Goal: Navigation & Orientation: Find specific page/section

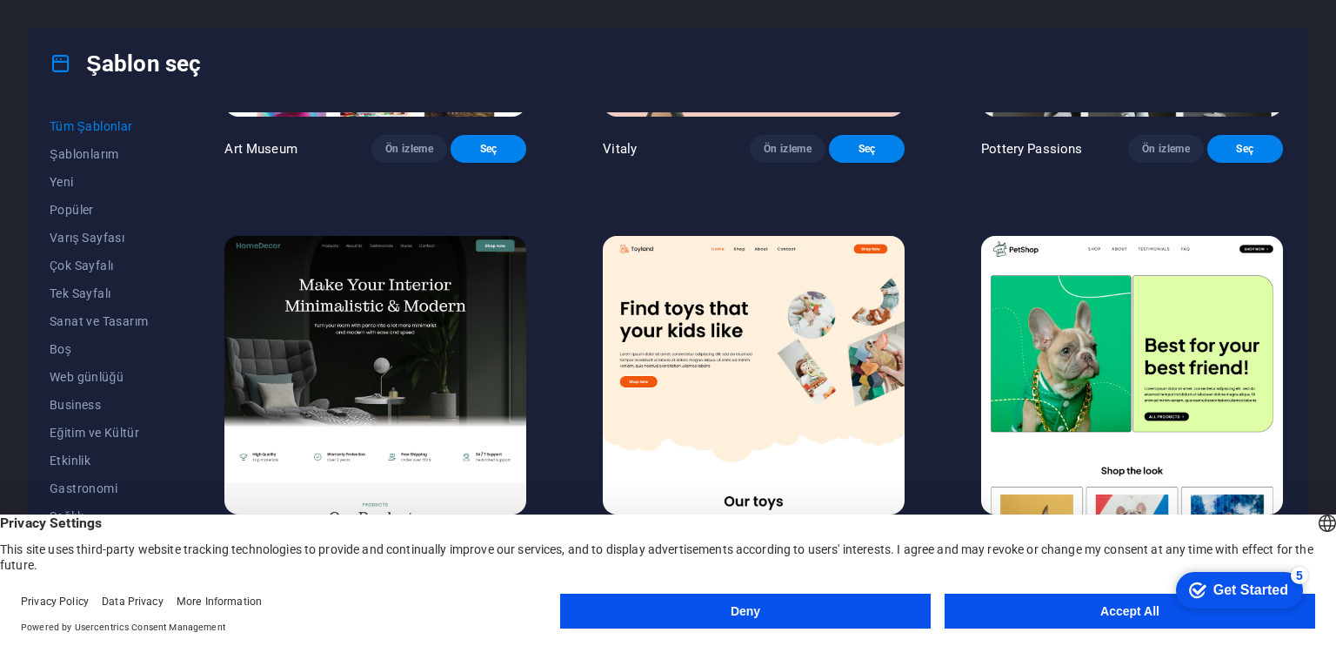
scroll to position [783, 0]
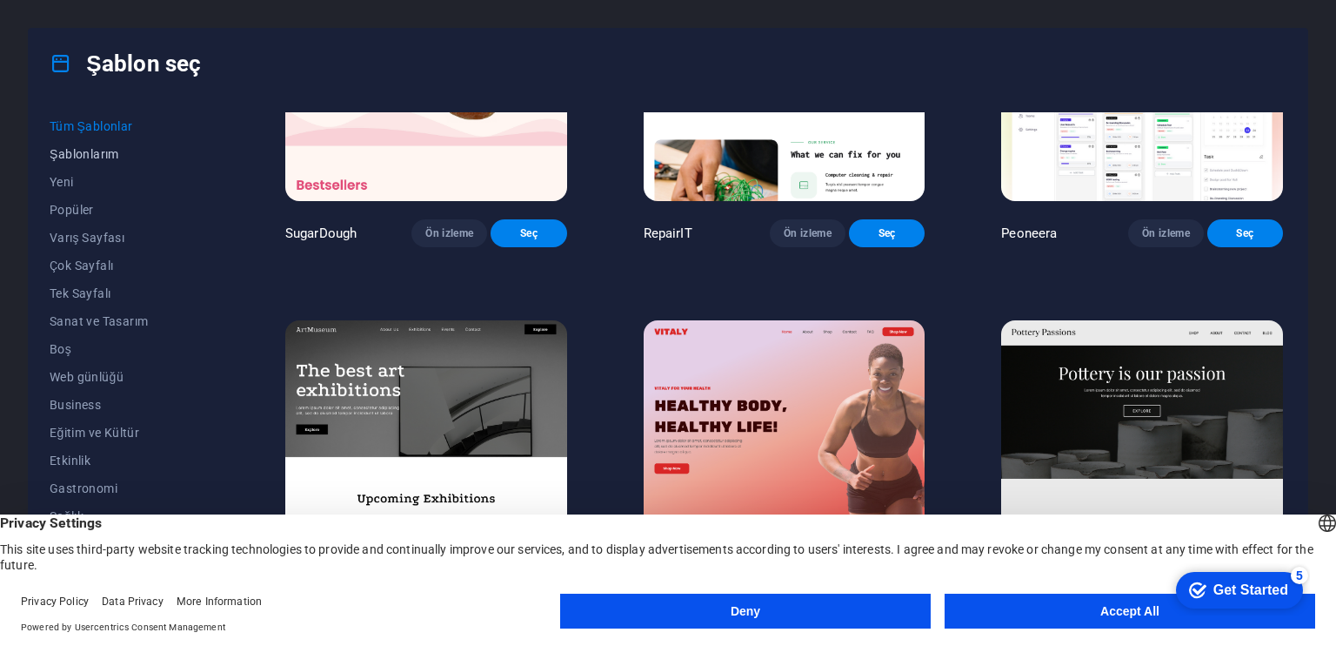
click at [92, 157] on span "Şablonlarım" at bounding box center [129, 154] width 159 height 14
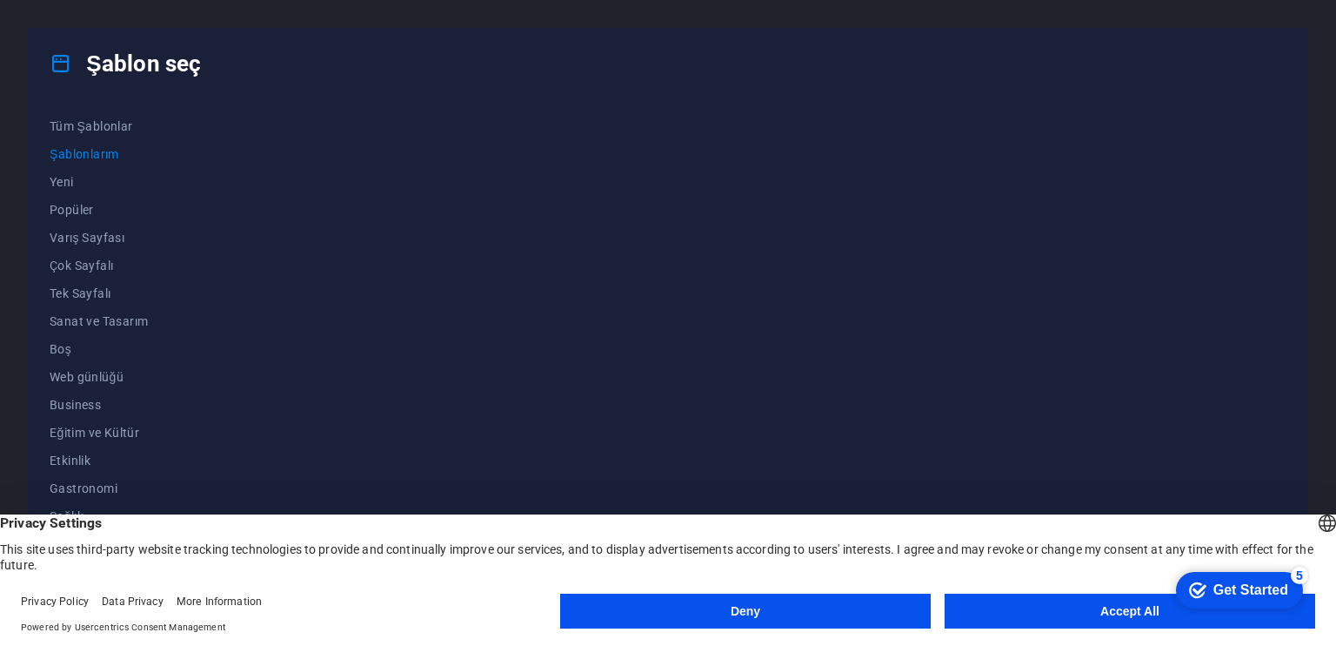
click at [1135, 612] on button "Accept All" at bounding box center [1130, 610] width 371 height 35
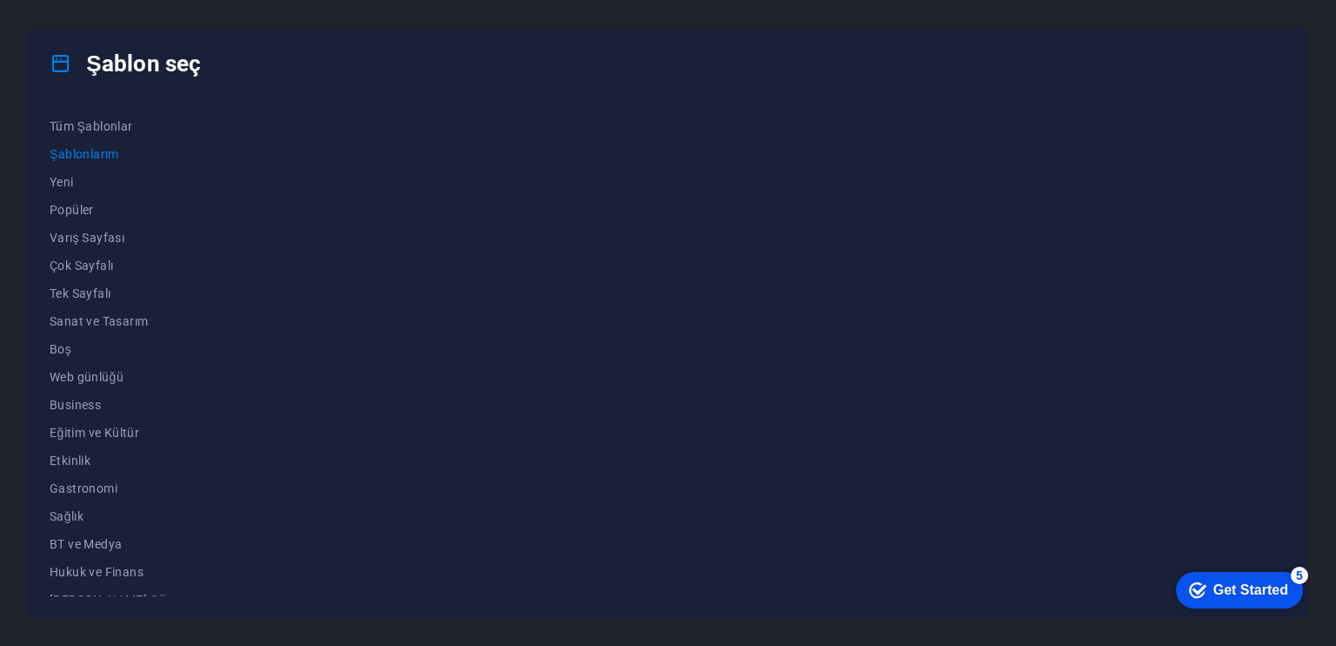
click at [1260, 583] on div "Get Started" at bounding box center [1251, 590] width 75 height 16
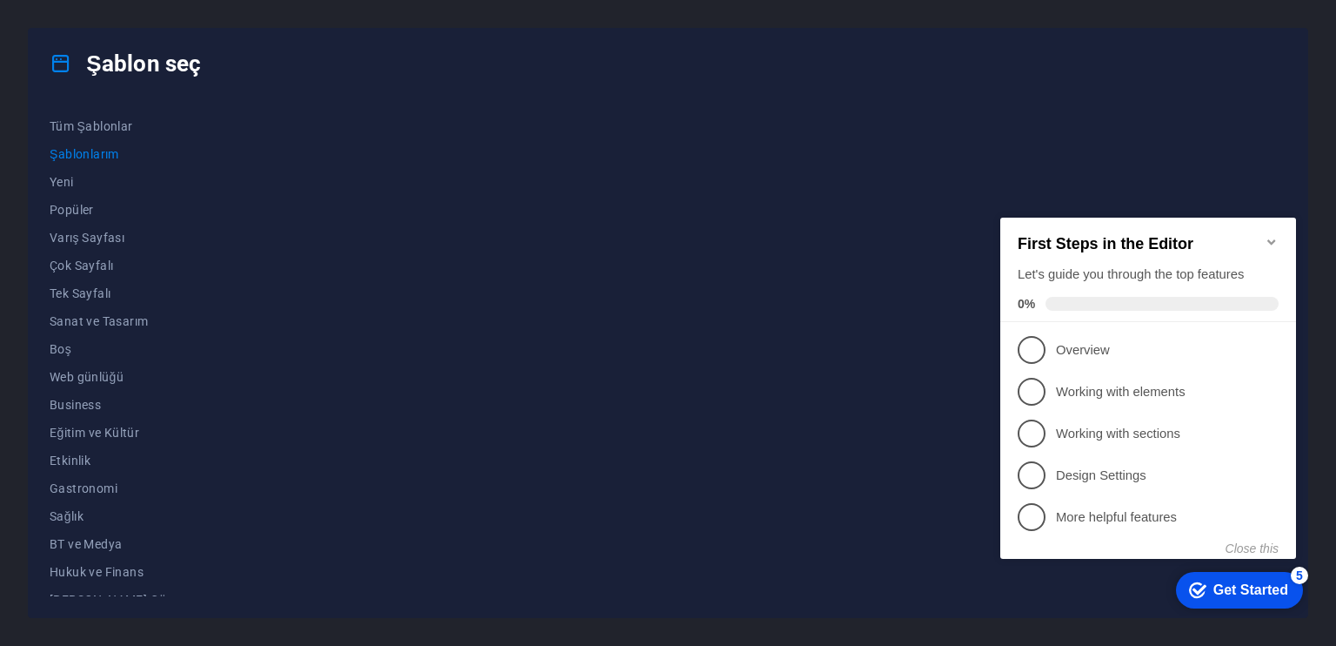
click at [1270, 239] on icon "Minimize checklist" at bounding box center [1272, 241] width 8 height 5
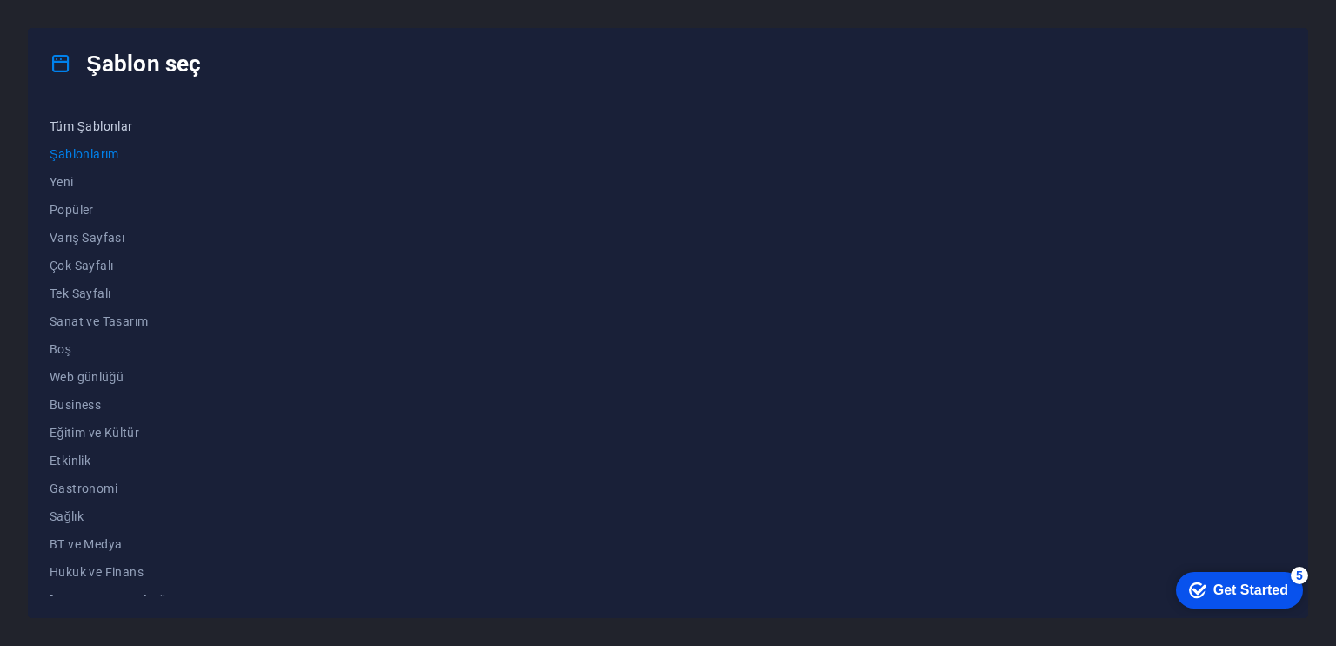
click at [82, 114] on button "Tüm Şablonlar" at bounding box center [129, 126] width 159 height 28
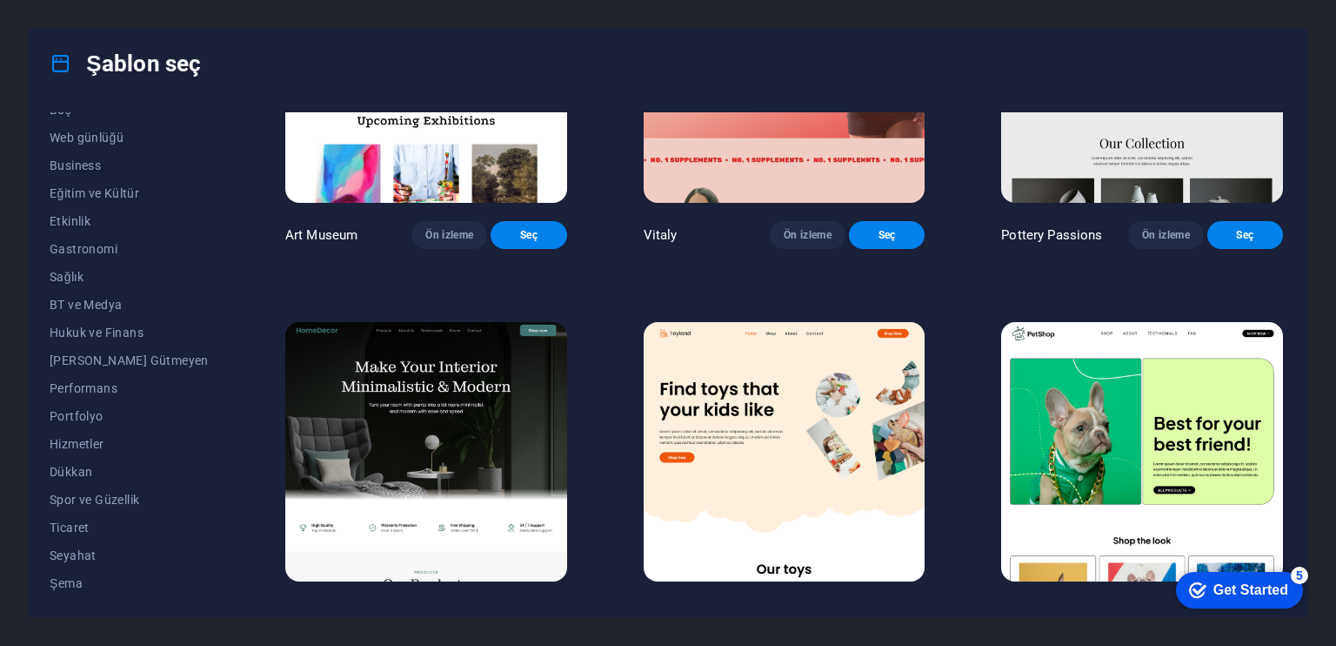
scroll to position [609, 0]
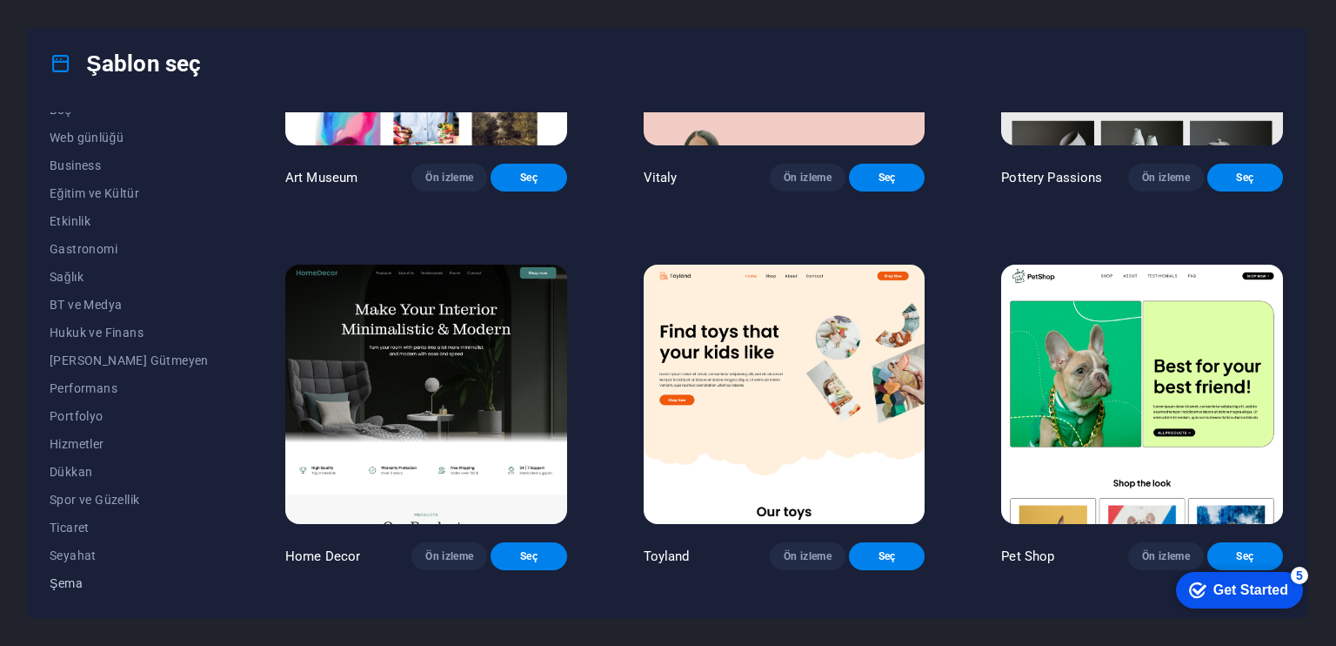
click at [59, 581] on span "Şema" at bounding box center [129, 583] width 159 height 14
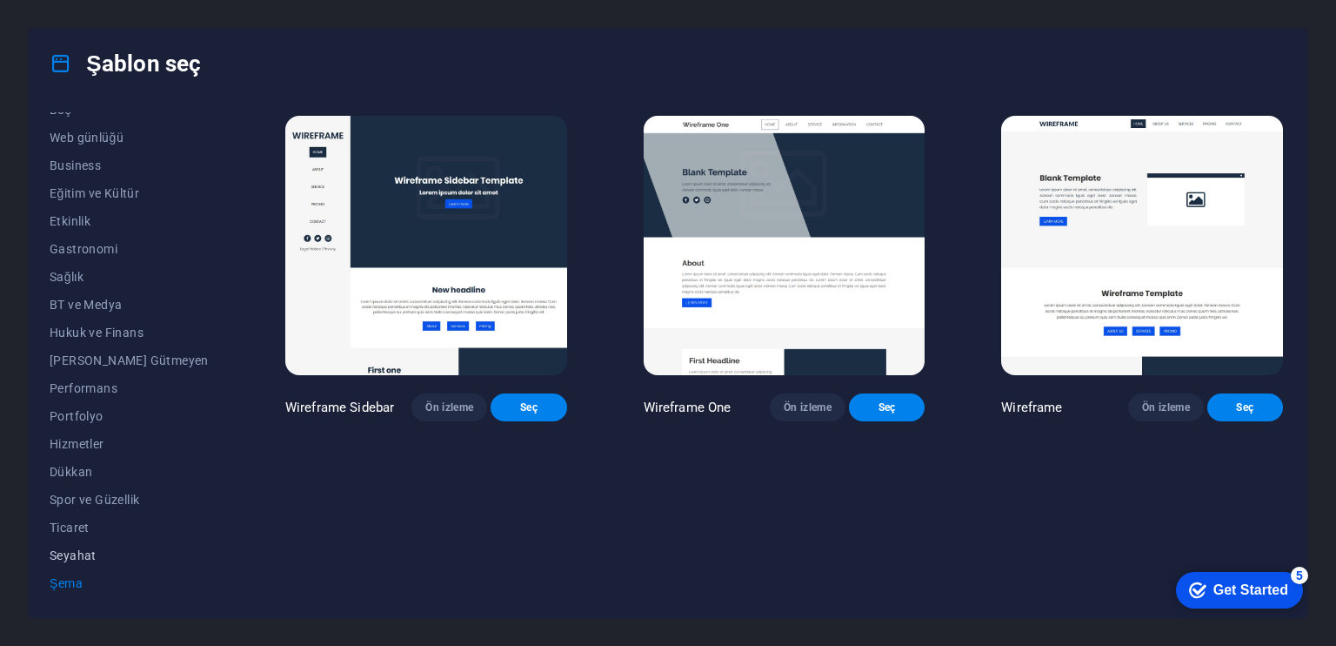
click at [58, 548] on span "Seyahat" at bounding box center [129, 555] width 159 height 14
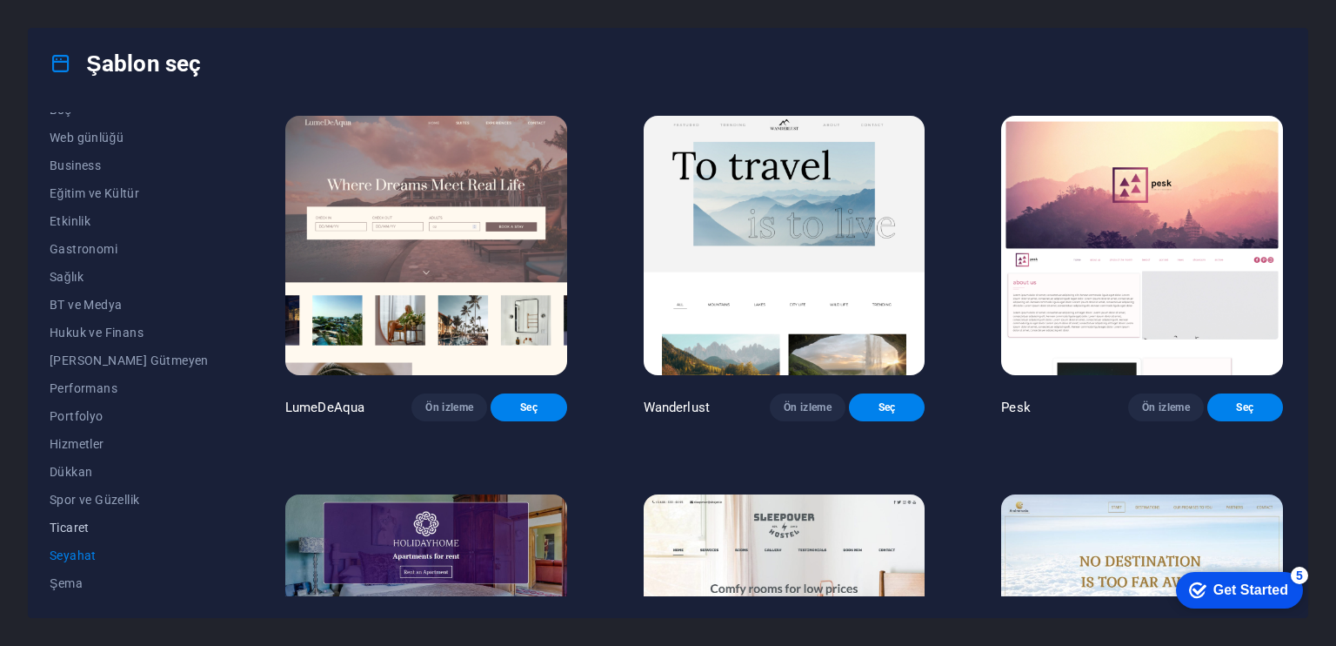
click at [64, 524] on span "Ticaret" at bounding box center [129, 527] width 159 height 14
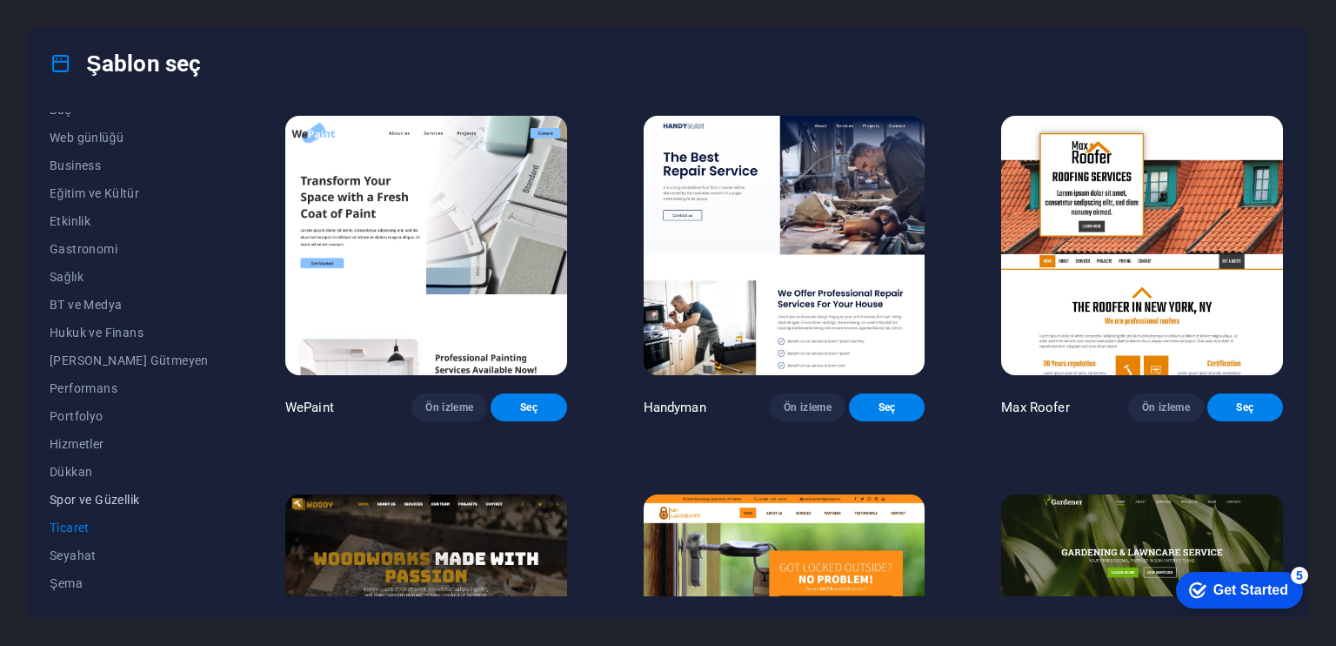
click at [74, 498] on span "Spor ve Güzellik" at bounding box center [129, 499] width 159 height 14
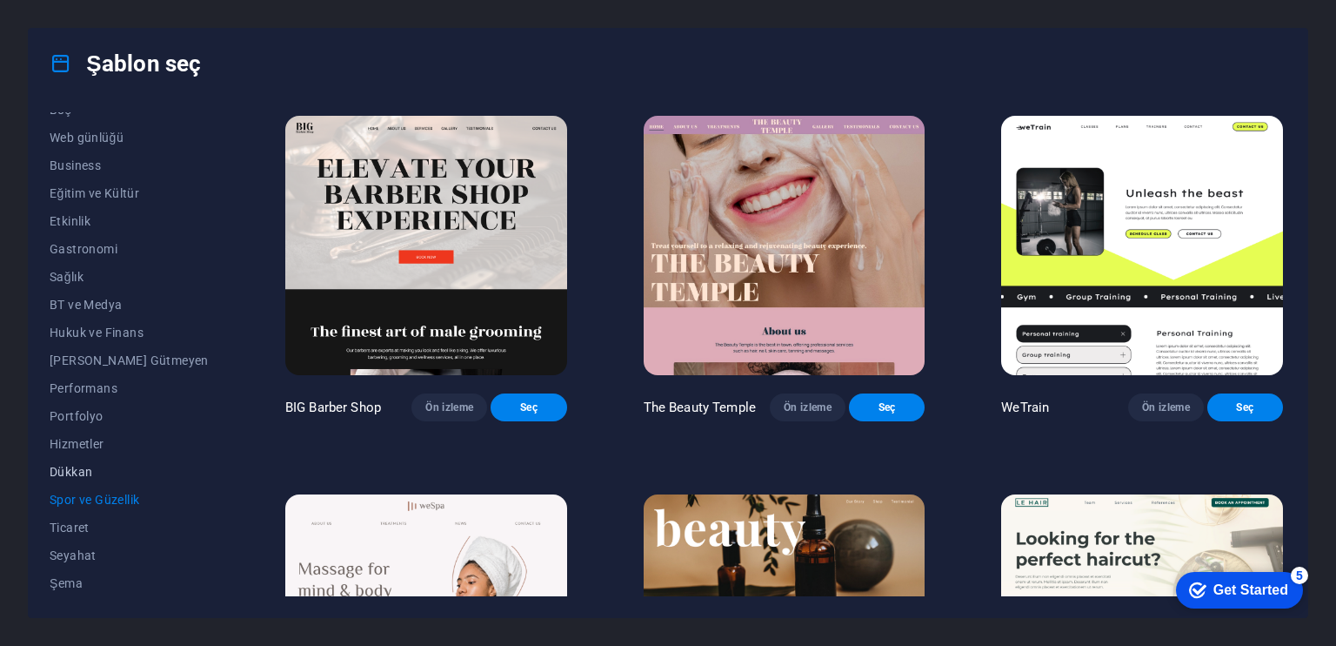
click at [85, 461] on button "Dükkan" at bounding box center [129, 472] width 159 height 28
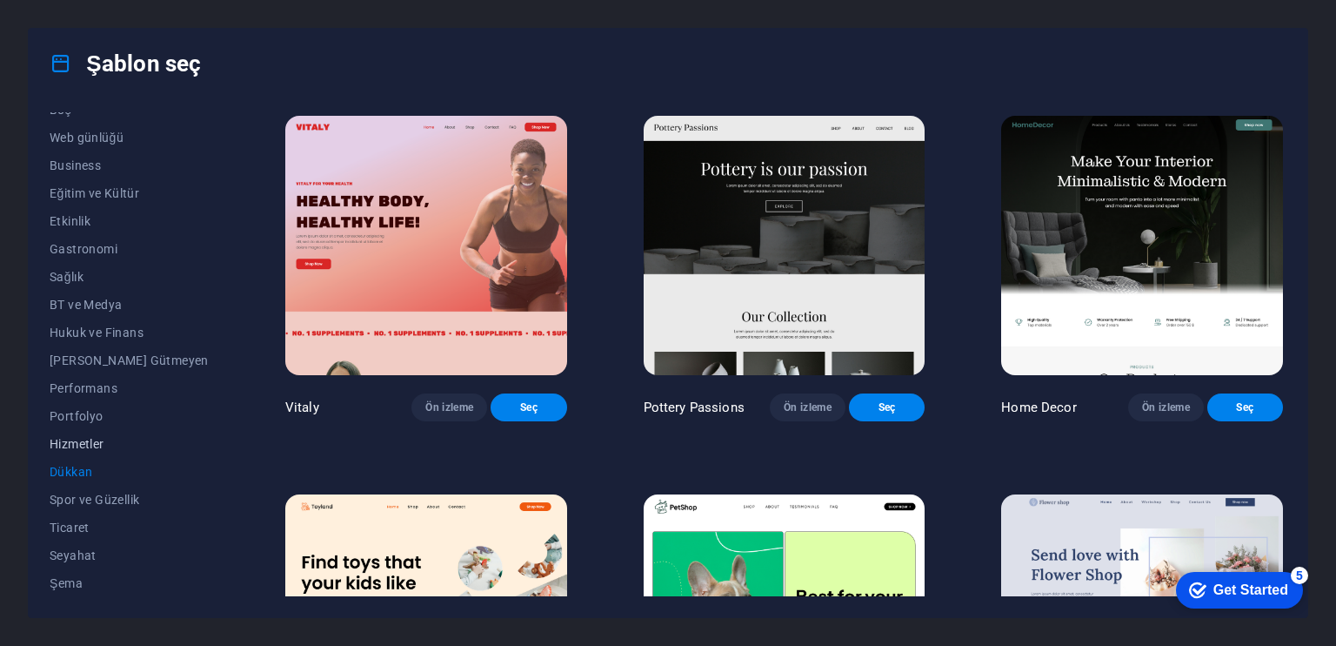
click at [88, 434] on button "Hizmetler" at bounding box center [129, 444] width 159 height 28
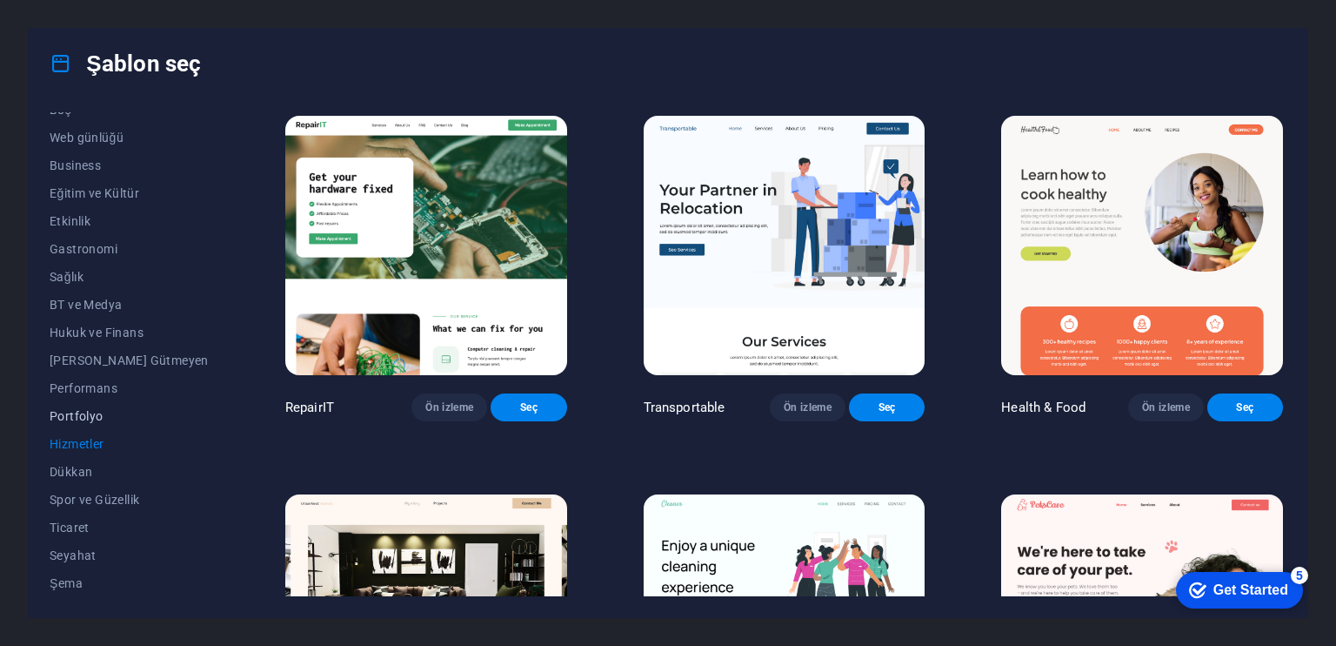
click at [89, 406] on button "Portfolyo" at bounding box center [129, 416] width 159 height 28
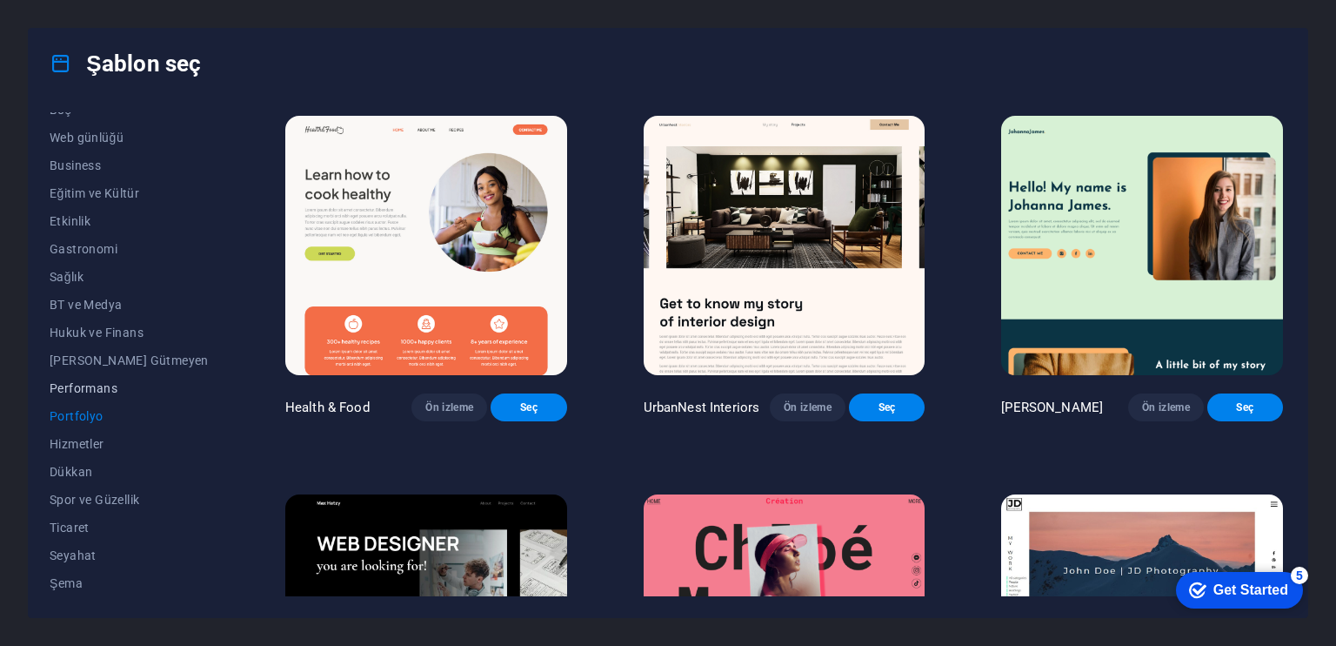
click at [89, 382] on span "Performans" at bounding box center [129, 388] width 159 height 14
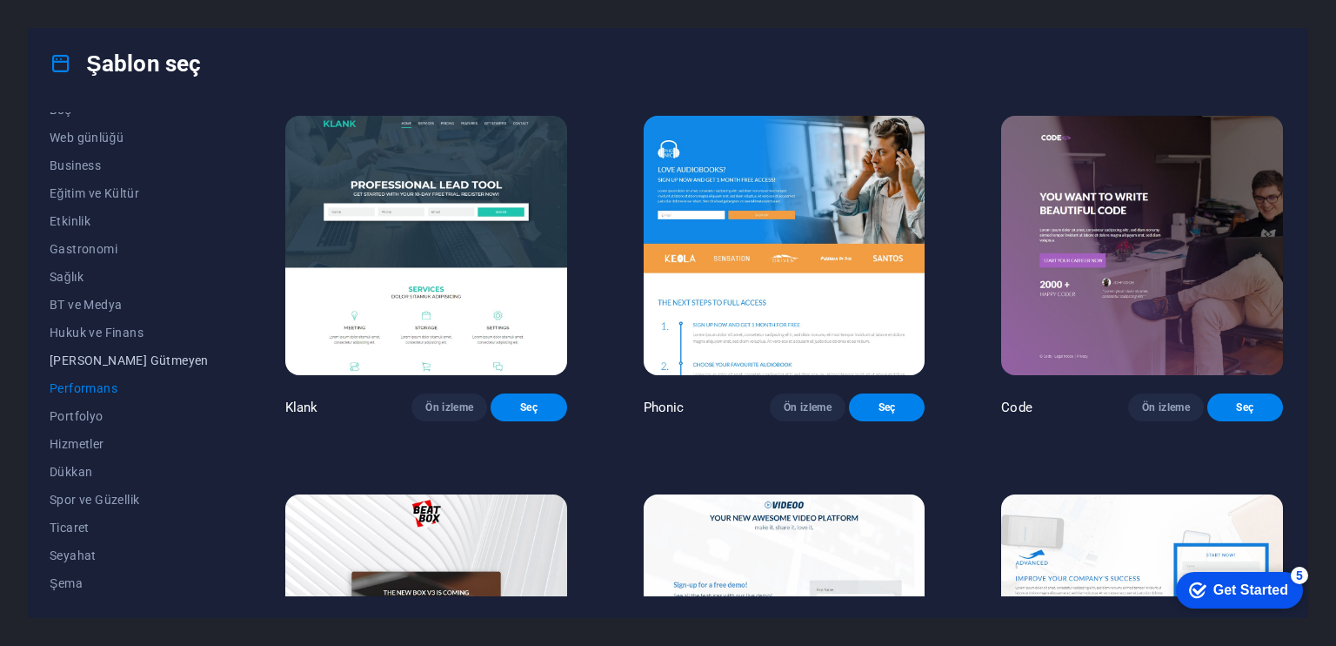
click at [91, 355] on span "[PERSON_NAME] Gütmeyen" at bounding box center [129, 360] width 159 height 14
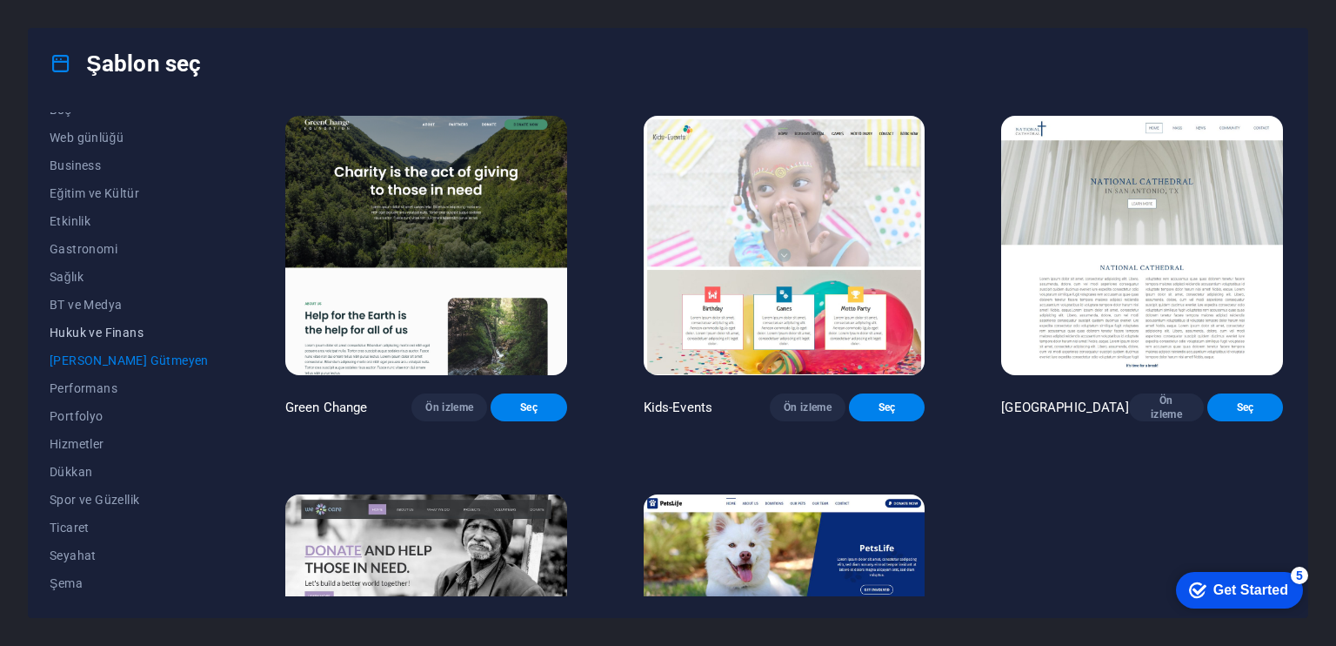
click at [92, 327] on span "Hukuk ve Finans" at bounding box center [129, 332] width 159 height 14
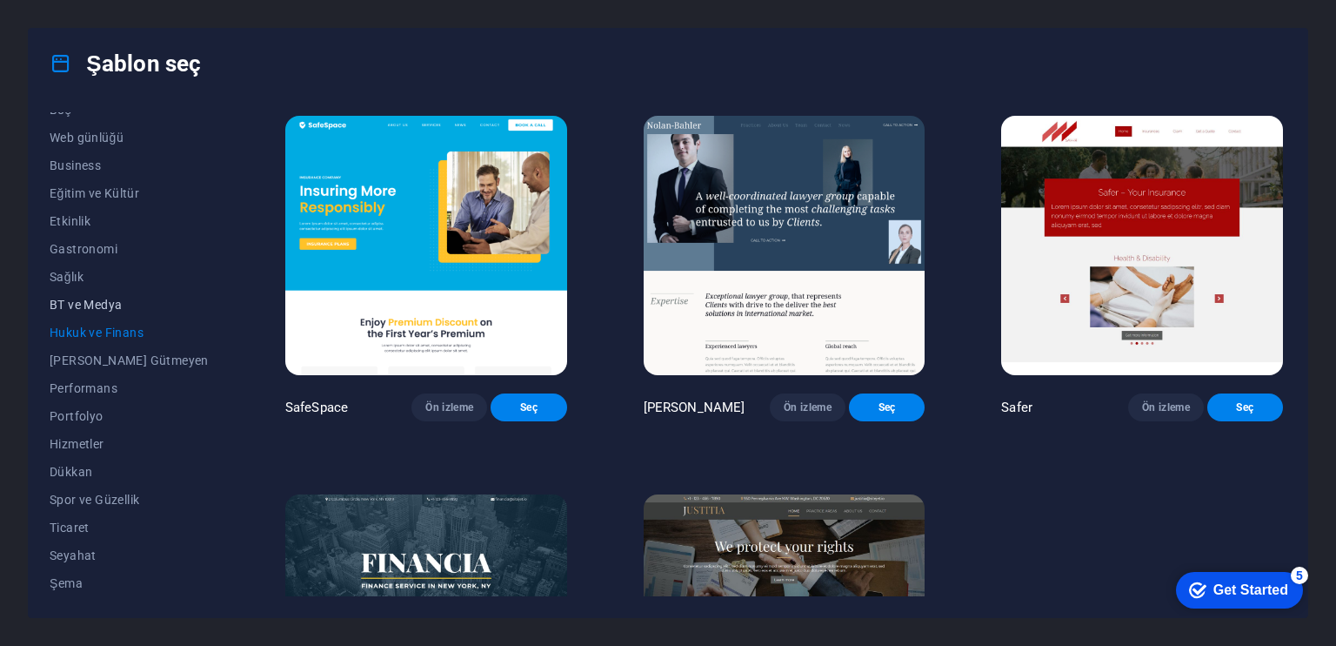
click at [92, 298] on span "BT ve Medya" at bounding box center [129, 305] width 159 height 14
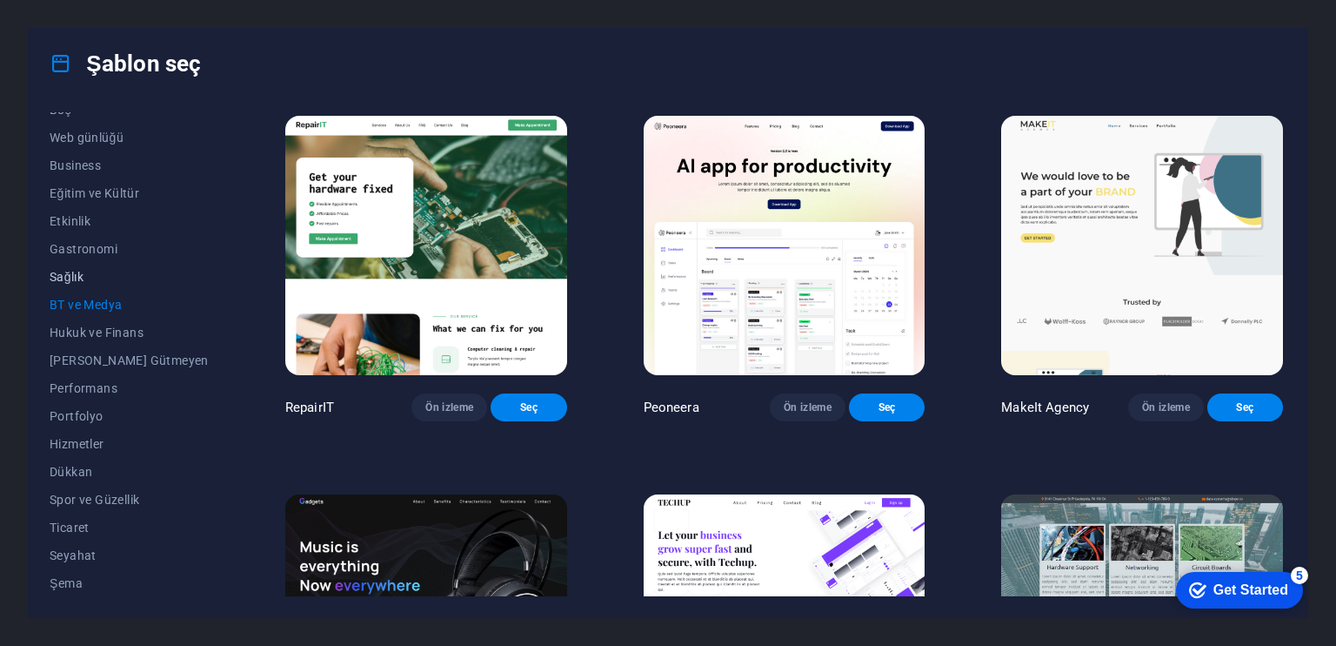
click at [88, 264] on button "Sağlık" at bounding box center [129, 277] width 159 height 28
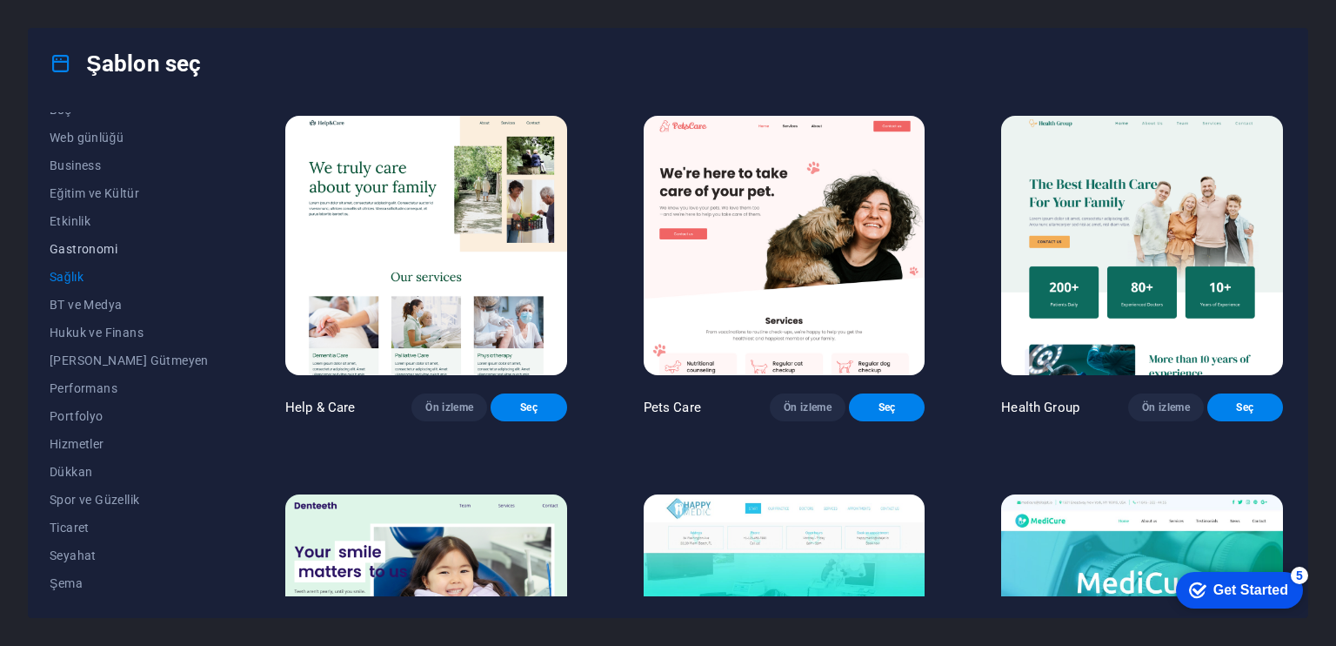
click at [85, 242] on span "Gastronomi" at bounding box center [129, 249] width 159 height 14
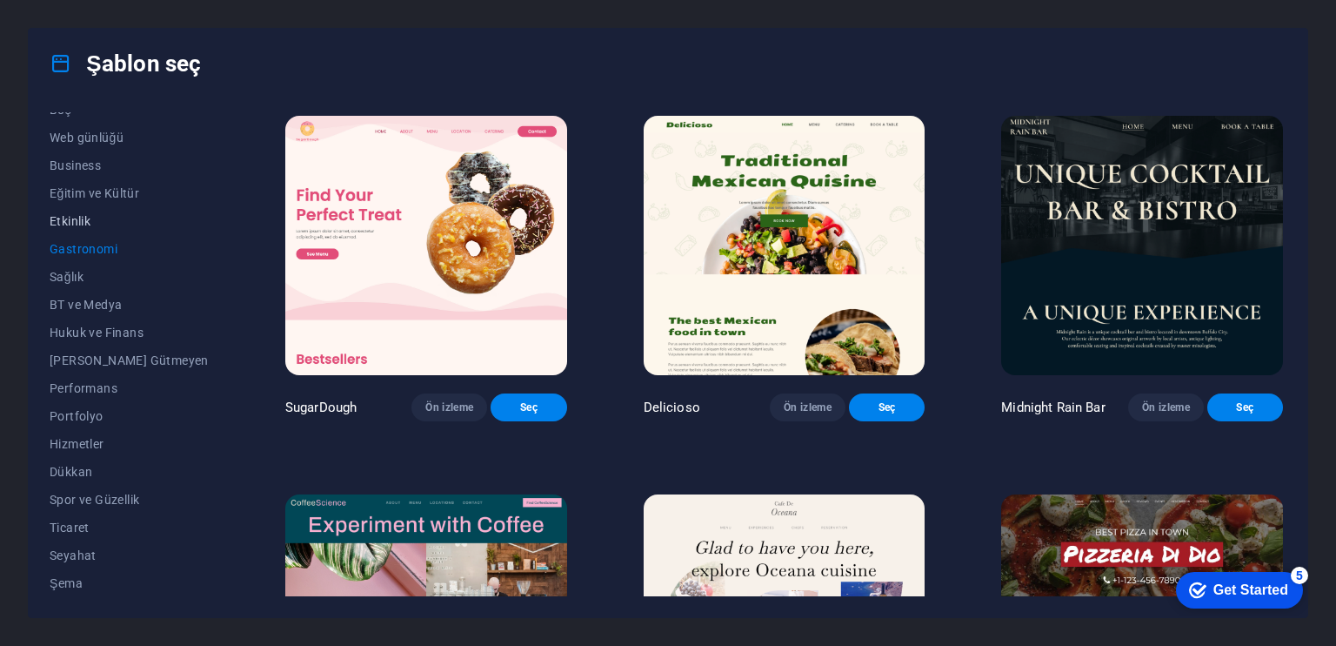
drag, startPoint x: 86, startPoint y: 215, endPoint x: 87, endPoint y: 191, distance: 24.4
click at [87, 214] on span "Etkinlik" at bounding box center [129, 221] width 159 height 14
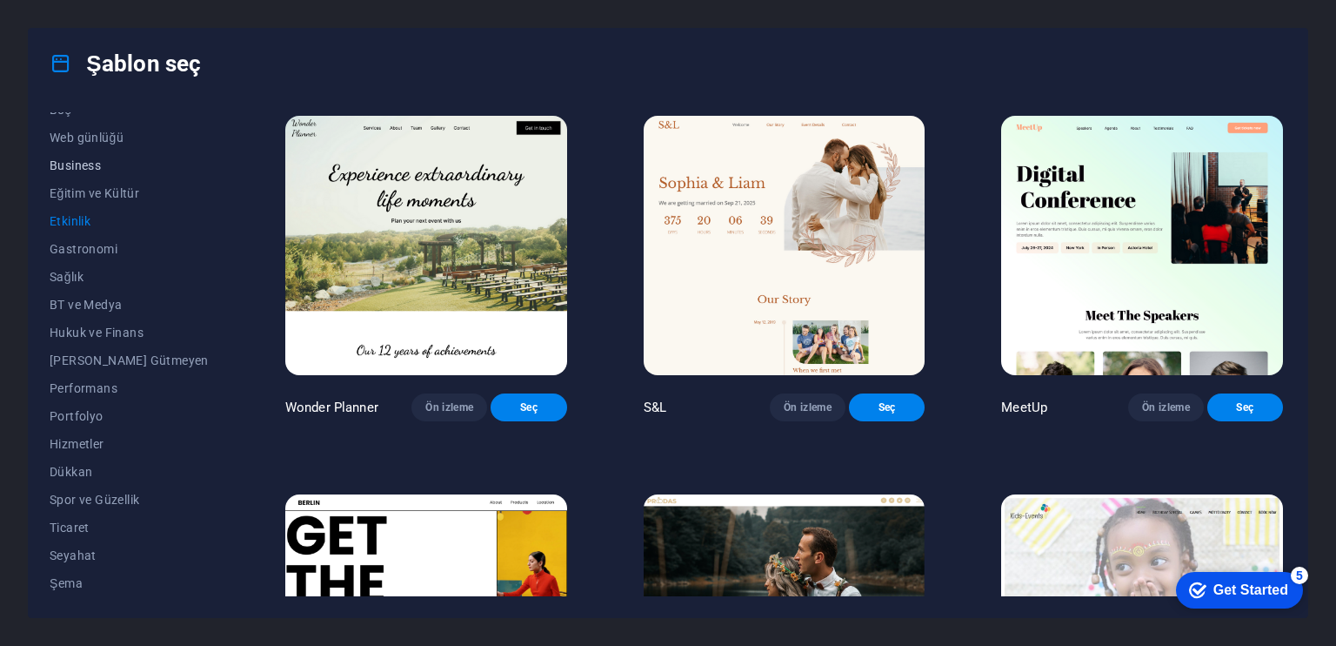
drag, startPoint x: 87, startPoint y: 191, endPoint x: 90, endPoint y: 166, distance: 24.6
click at [88, 188] on span "Eğitim ve Kültür" at bounding box center [129, 193] width 159 height 14
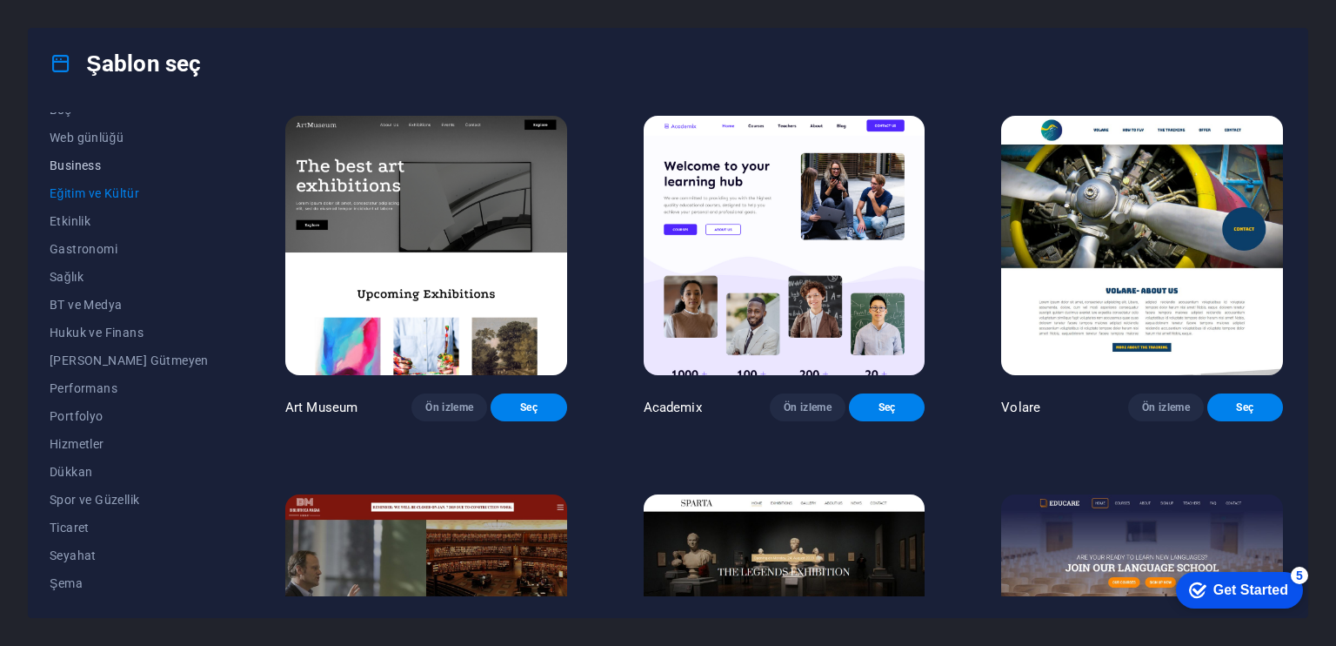
drag, startPoint x: 90, startPoint y: 166, endPoint x: 90, endPoint y: 143, distance: 23.5
click at [90, 166] on span "Business" at bounding box center [129, 165] width 159 height 14
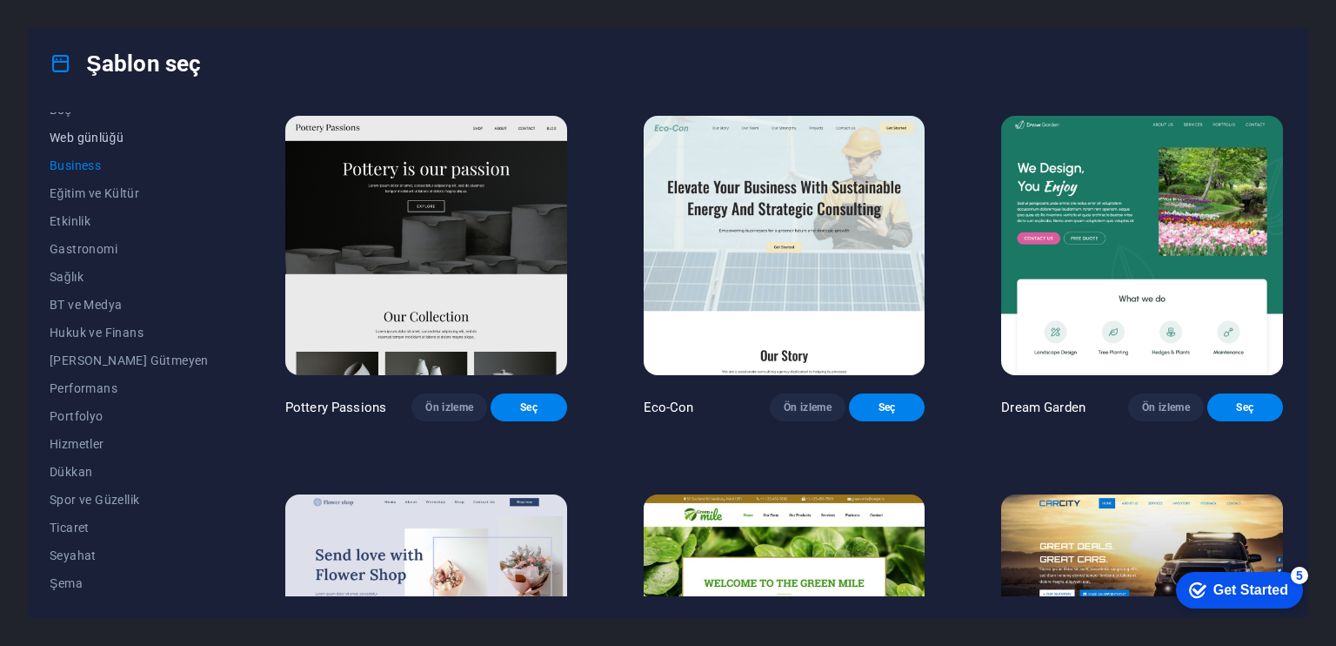
click at [90, 143] on span "Web günlüğü" at bounding box center [129, 138] width 159 height 14
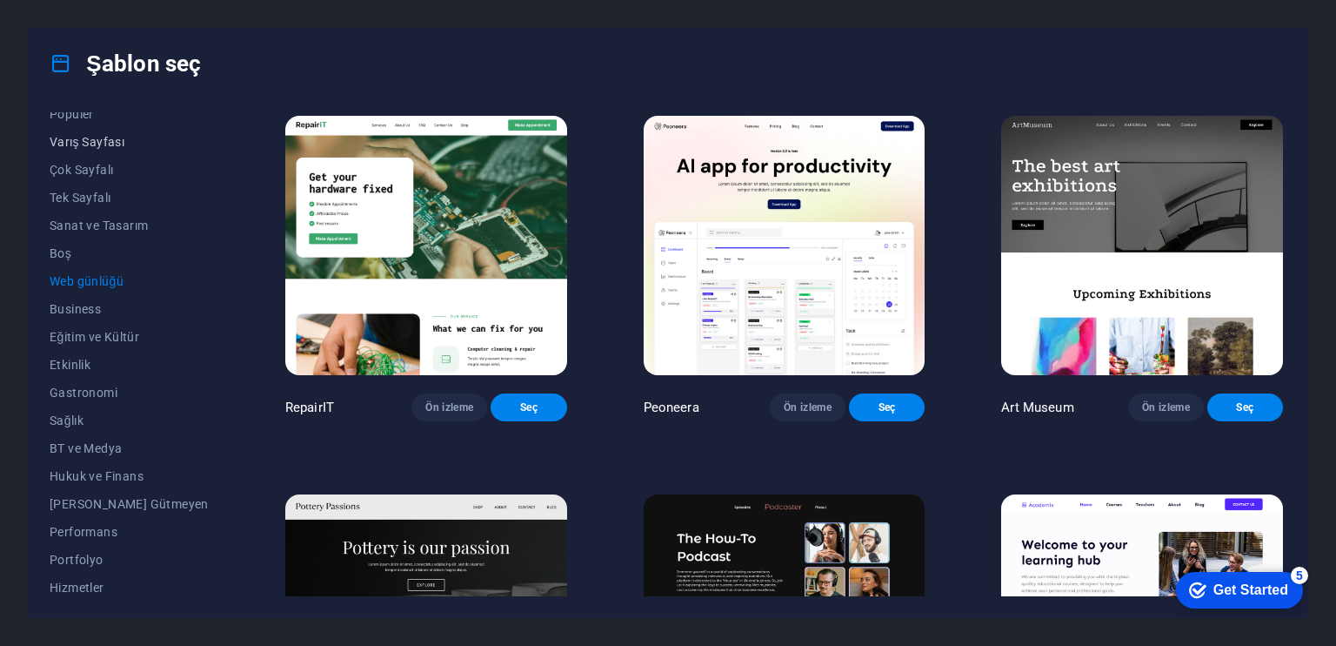
scroll to position [65, 0]
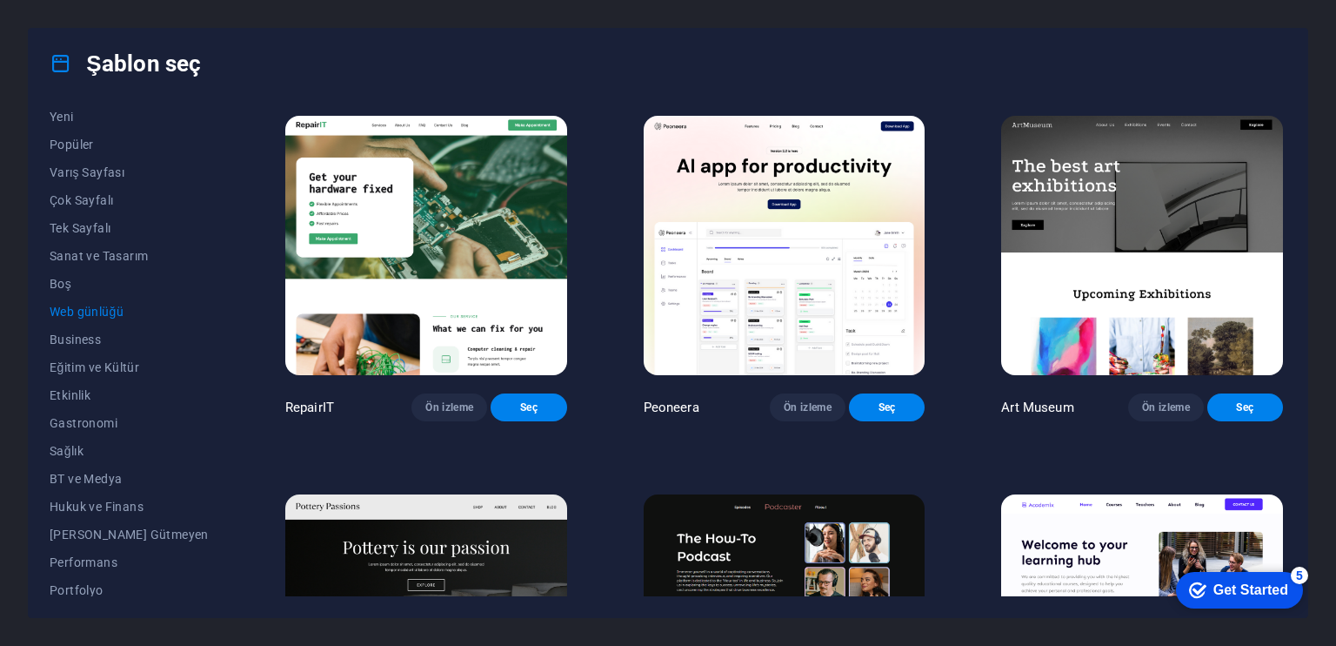
click at [47, 278] on div "Tüm Şablonlar Şablonlarım Yeni Popüler Varış Sayfası Çok Sayfalı Tek Sayfalı Sa…" at bounding box center [668, 357] width 1279 height 519
click at [75, 243] on button "Sanat ve Tasarım" at bounding box center [129, 256] width 159 height 28
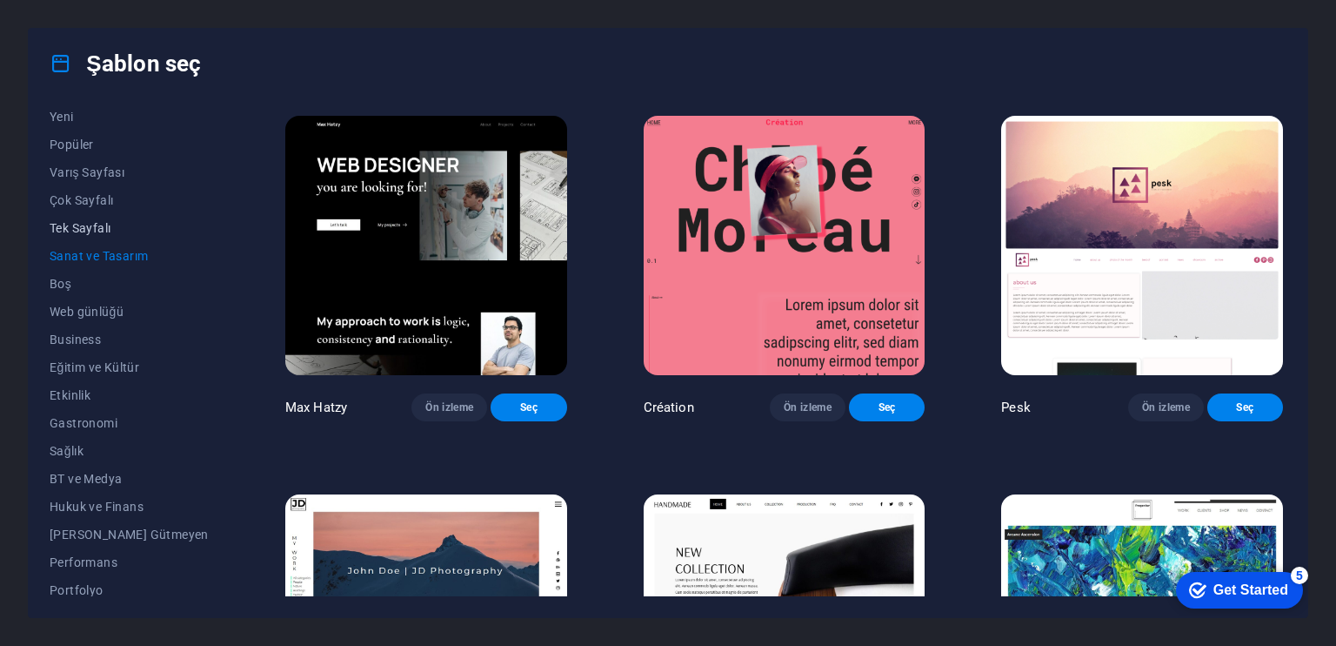
click at [76, 218] on button "Tek Sayfalı" at bounding box center [129, 228] width 159 height 28
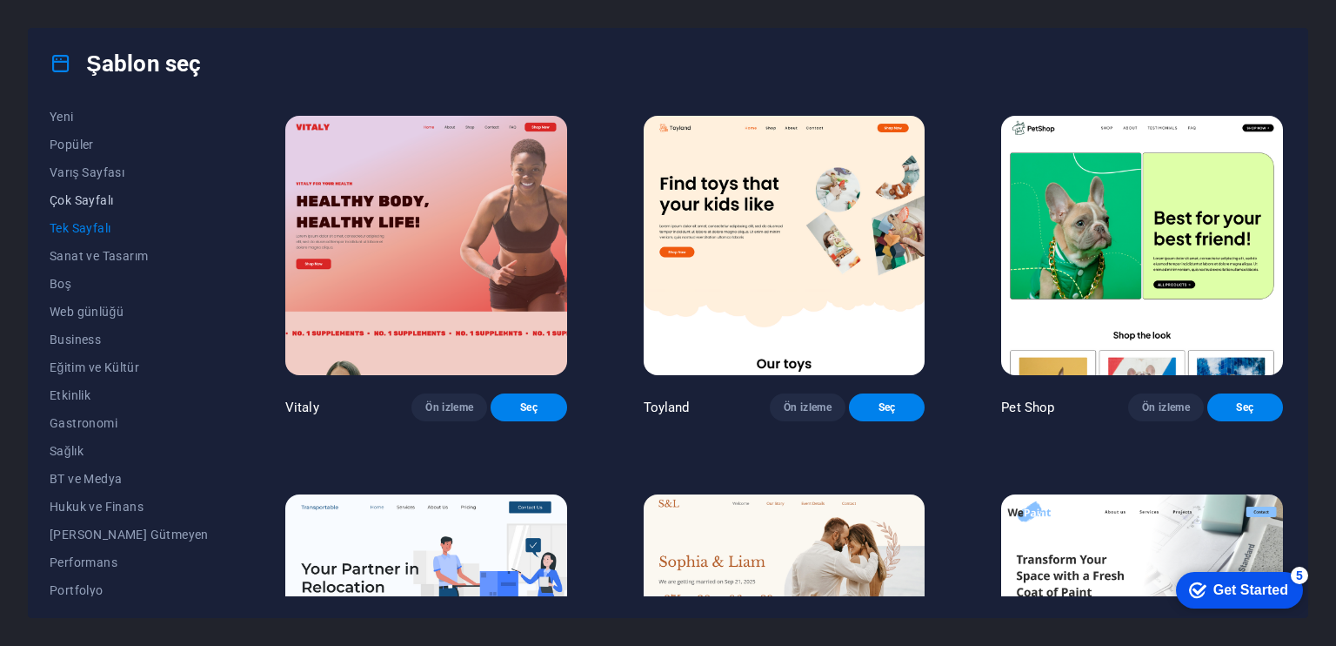
click at [76, 194] on span "Çok Sayfalı" at bounding box center [129, 200] width 159 height 14
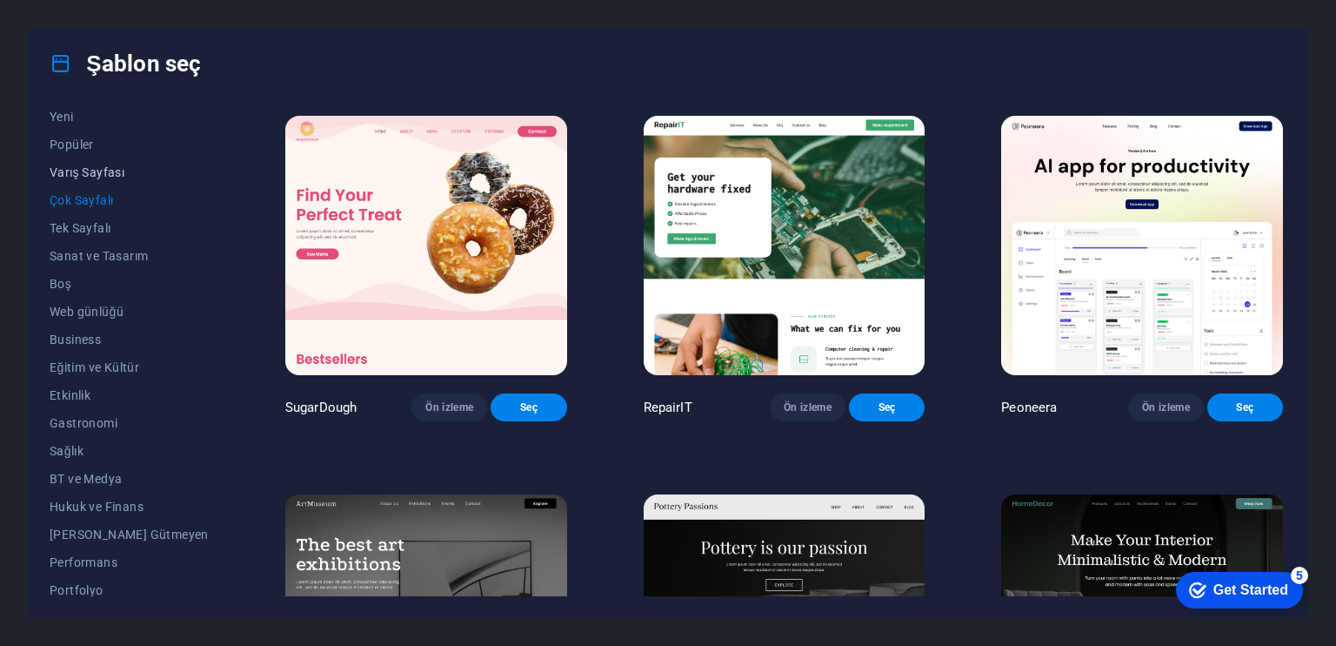
click at [77, 160] on button "Varış Sayfası" at bounding box center [129, 172] width 159 height 28
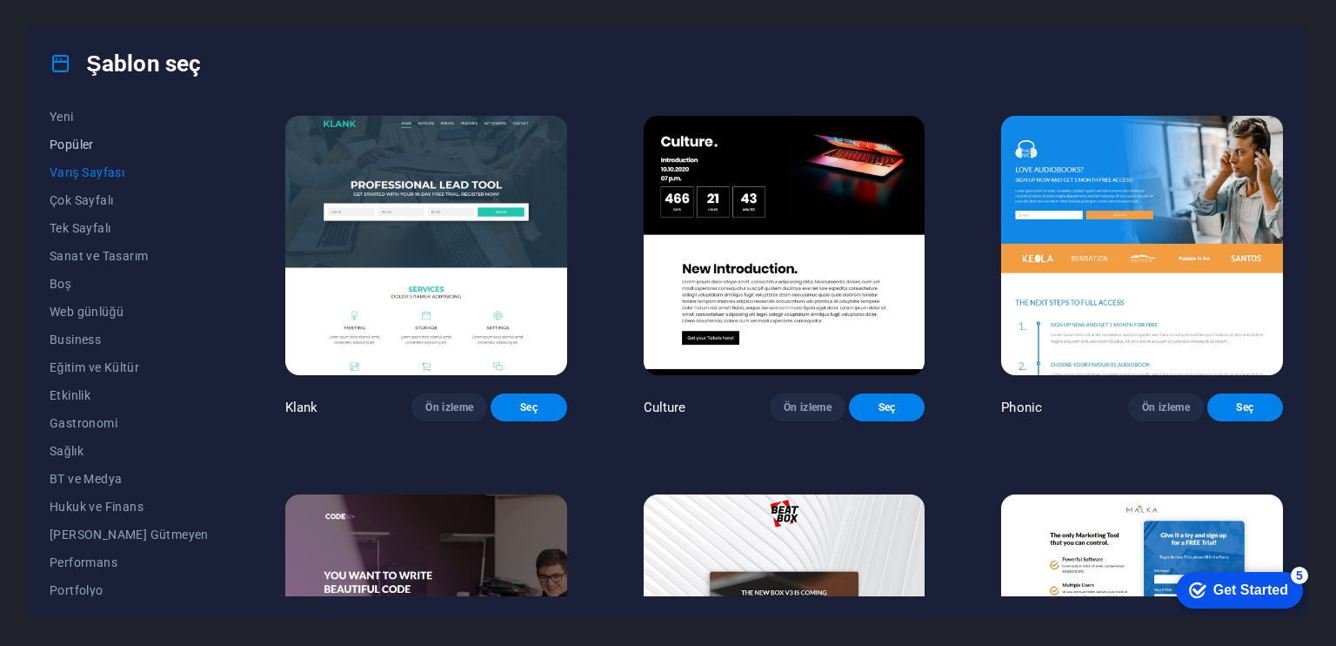
click at [80, 143] on span "Popüler" at bounding box center [129, 144] width 159 height 14
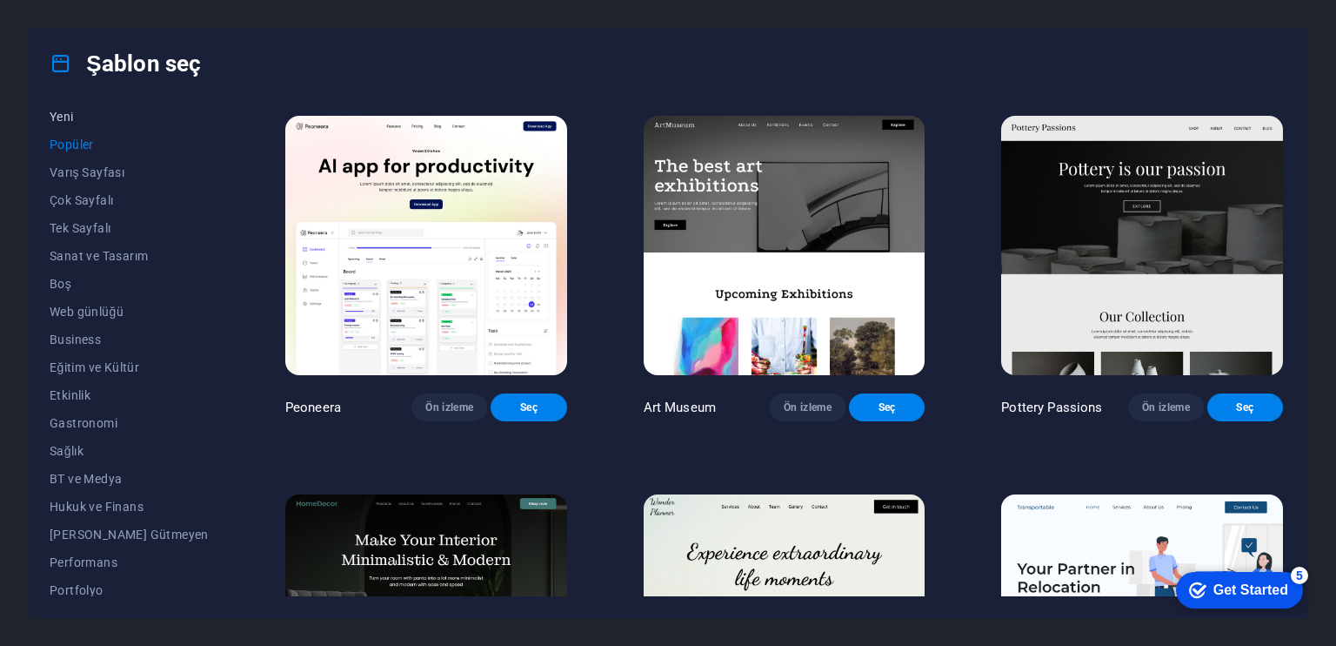
click at [80, 124] on button "Yeni" at bounding box center [129, 117] width 159 height 28
